Goal: Task Accomplishment & Management: Manage account settings

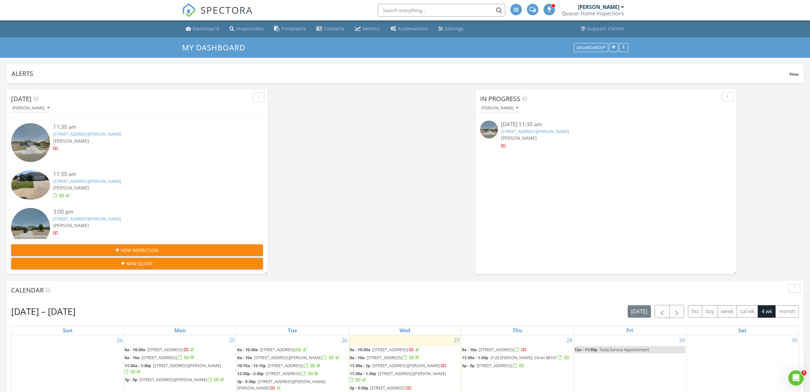
scroll to position [136, 0]
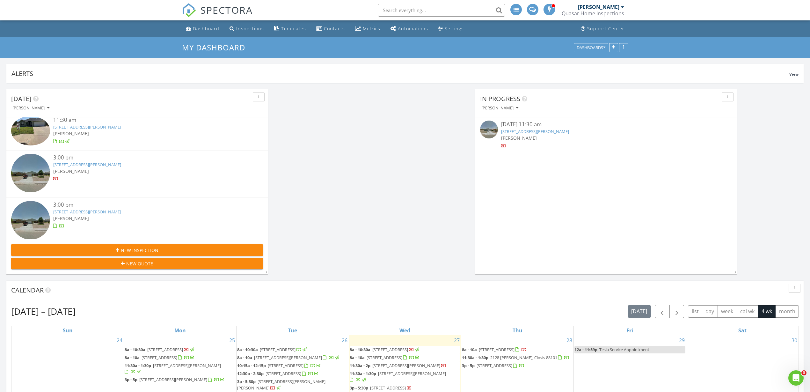
click at [486, 130] on img at bounding box center [489, 130] width 18 height 18
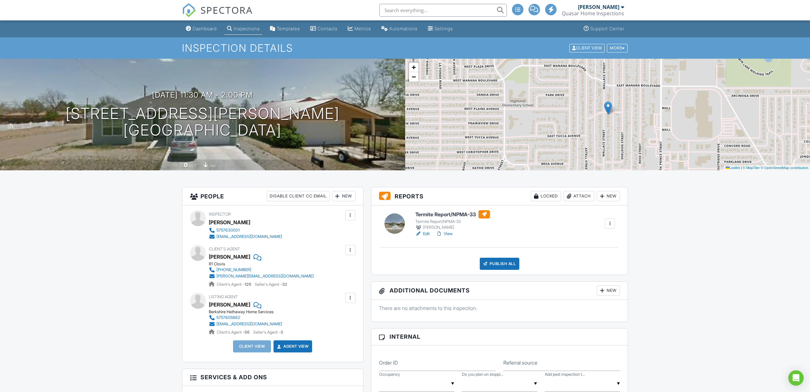
click at [427, 233] on link "Edit" at bounding box center [423, 234] width 14 height 6
click at [499, 264] on div "Publish All" at bounding box center [500, 264] width 40 height 12
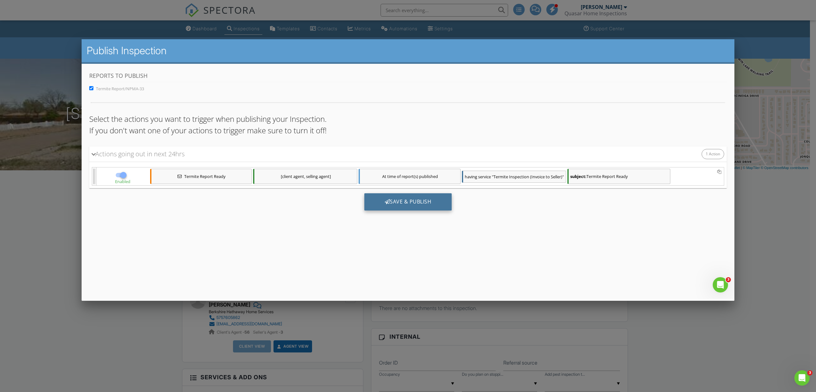
click at [404, 203] on div "Save & Publish" at bounding box center [409, 201] width 88 height 17
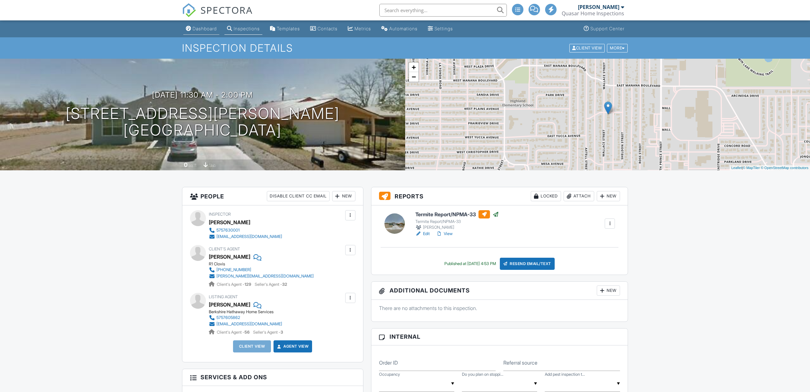
click at [206, 28] on div "Dashboard" at bounding box center [205, 28] width 24 height 5
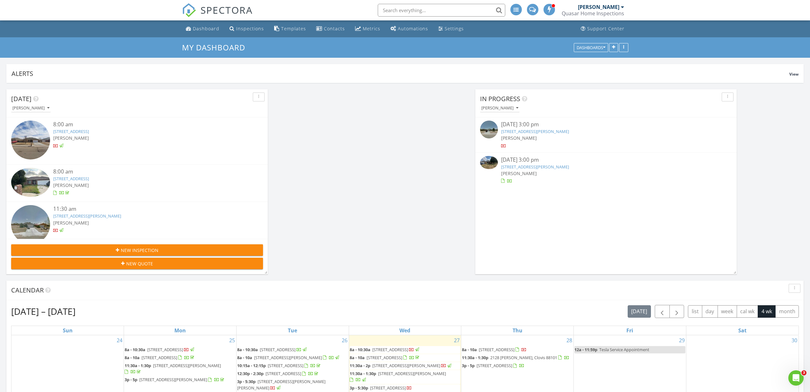
click at [491, 159] on img at bounding box center [489, 162] width 18 height 13
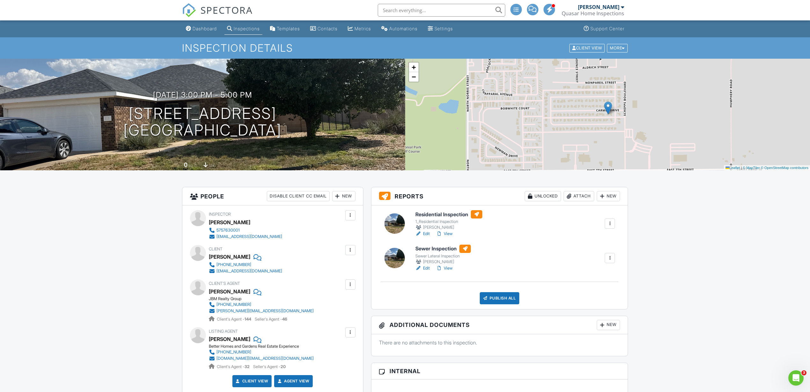
click at [612, 258] on div at bounding box center [610, 258] width 6 height 6
click at [581, 321] on div "Delete" at bounding box center [582, 320] width 13 height 7
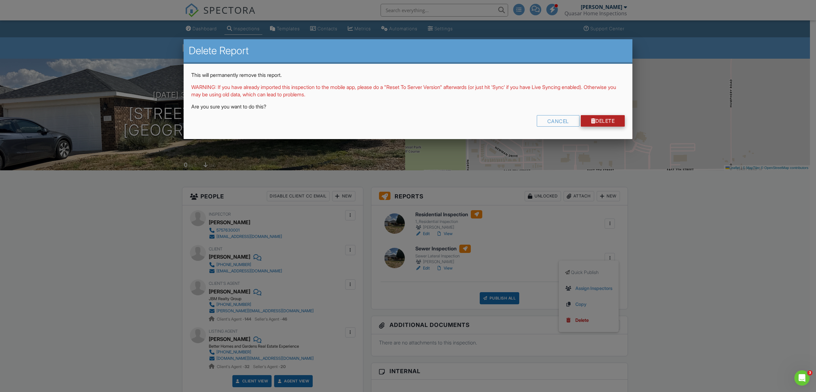
click at [616, 122] on link "Delete" at bounding box center [603, 120] width 44 height 11
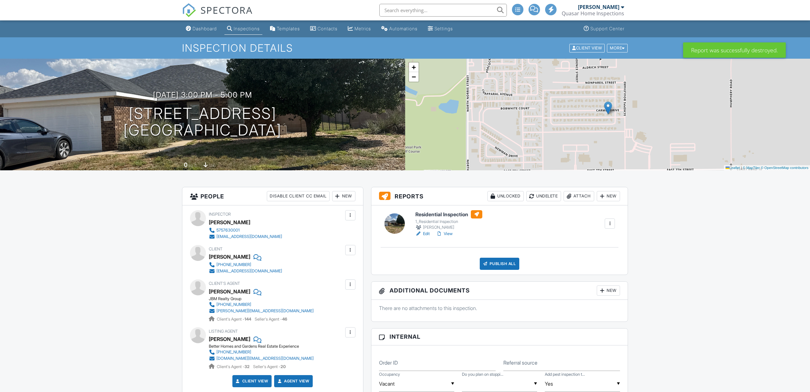
click at [450, 233] on link "View" at bounding box center [444, 234] width 17 height 6
